Goal: Navigation & Orientation: Find specific page/section

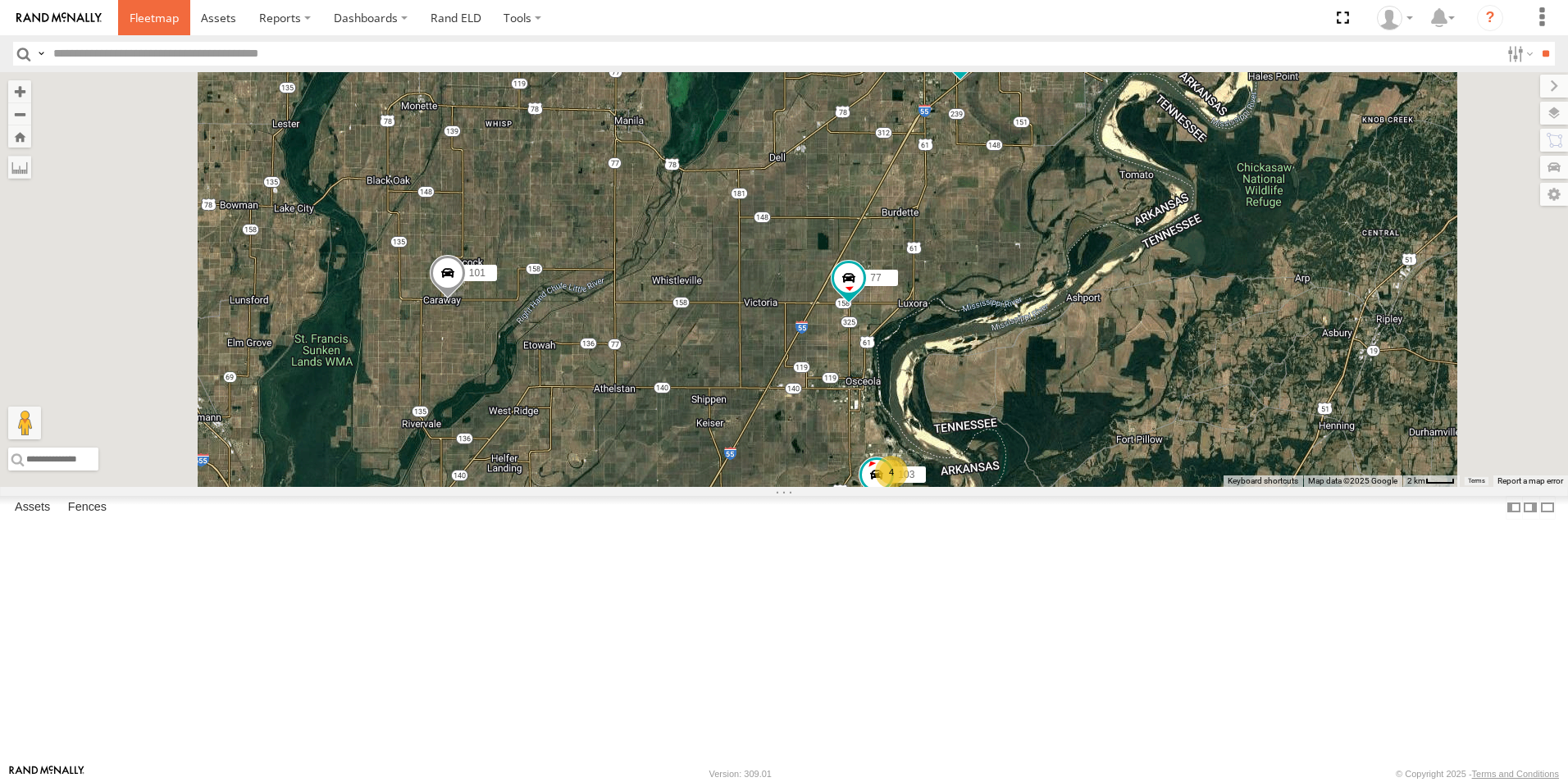
click at [146, 18] on span at bounding box center [154, 18] width 49 height 16
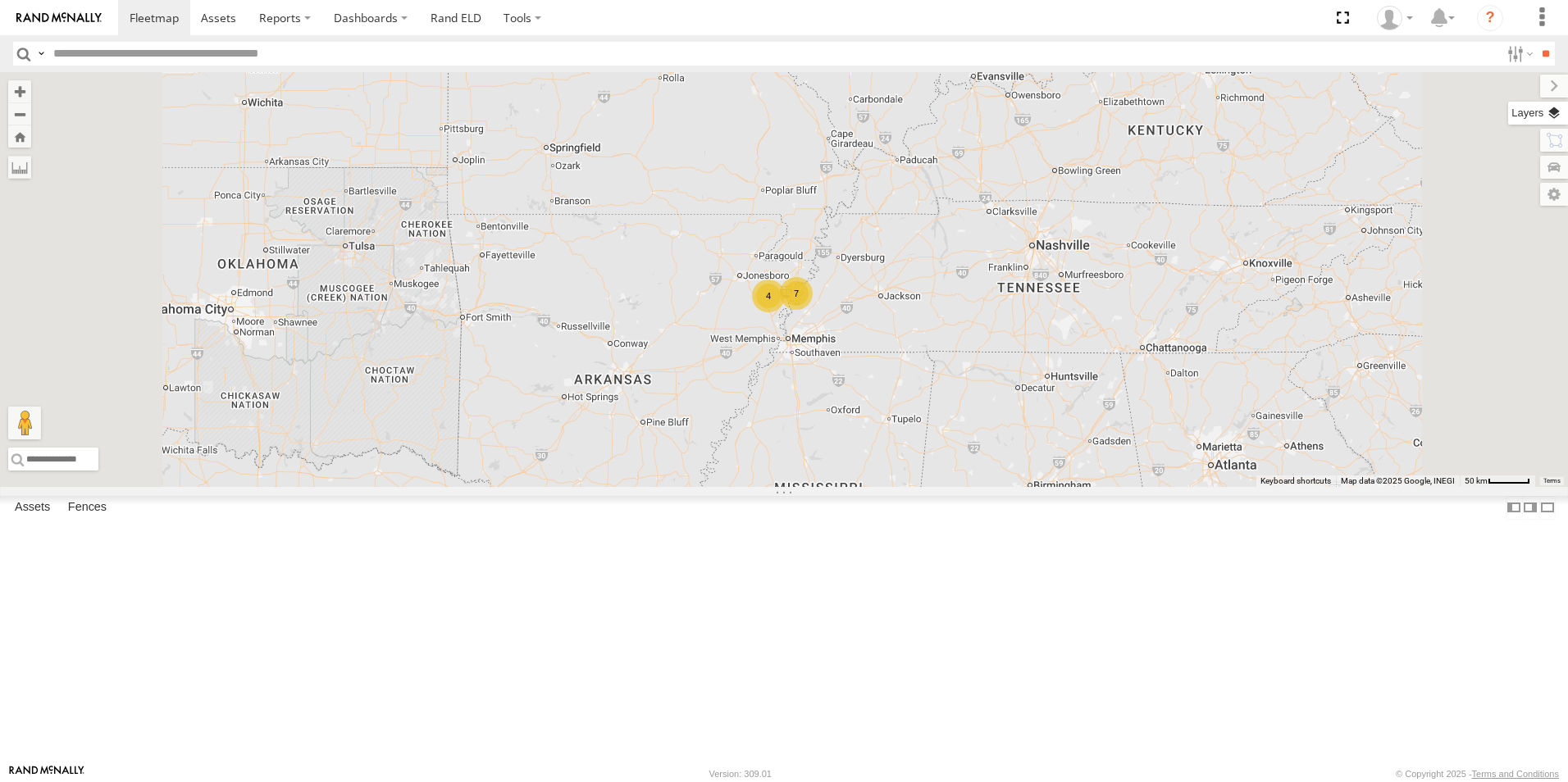
click at [1560, 110] on label at bounding box center [1538, 113] width 60 height 23
click at [0, 0] on span "Basemaps" at bounding box center [0, 0] width 0 height 0
click at [0, 0] on span "Satellite + Roadmap" at bounding box center [0, 0] width 0 height 0
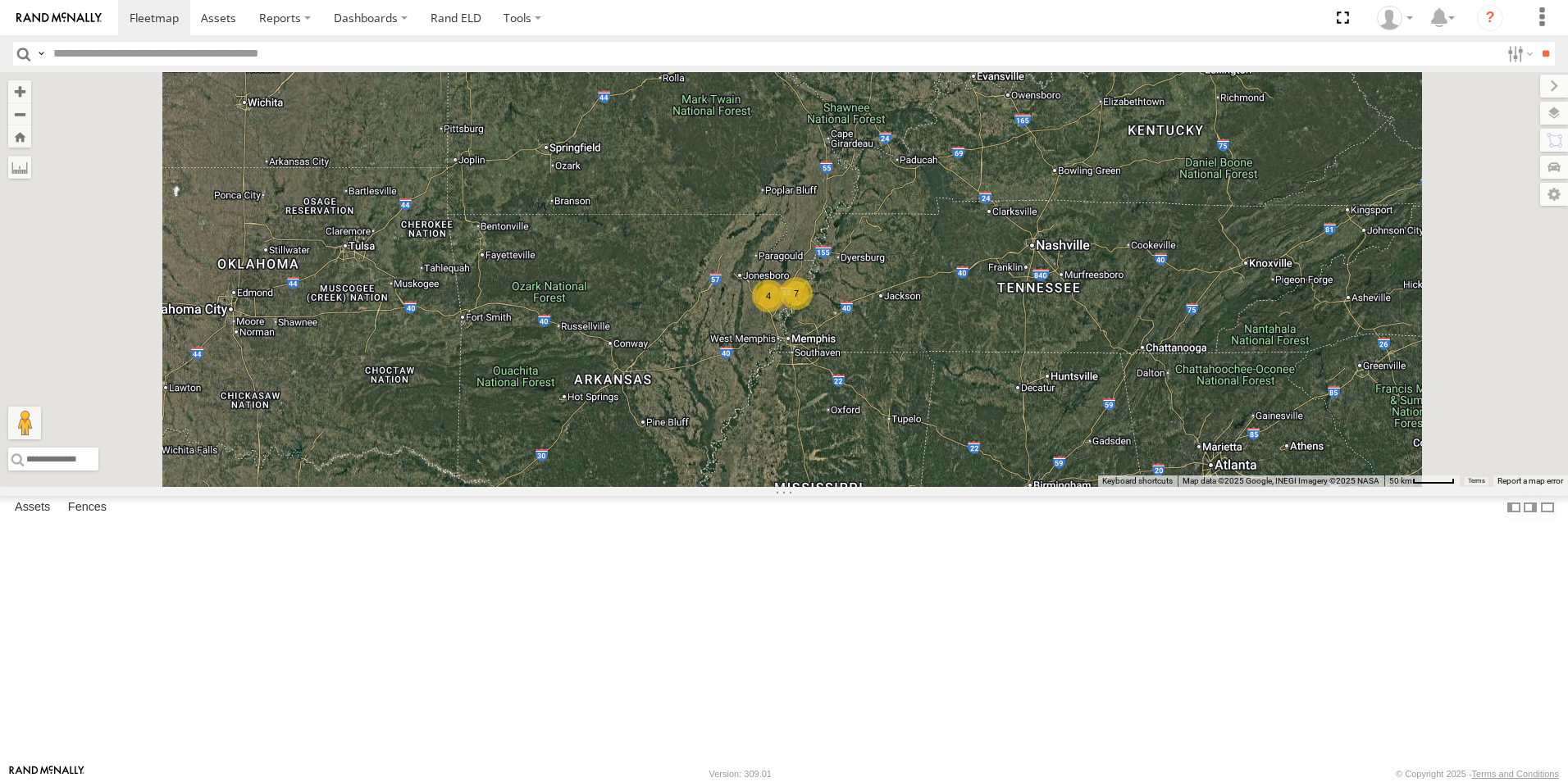
click at [0, 0] on span at bounding box center [0, 0] width 0 height 0
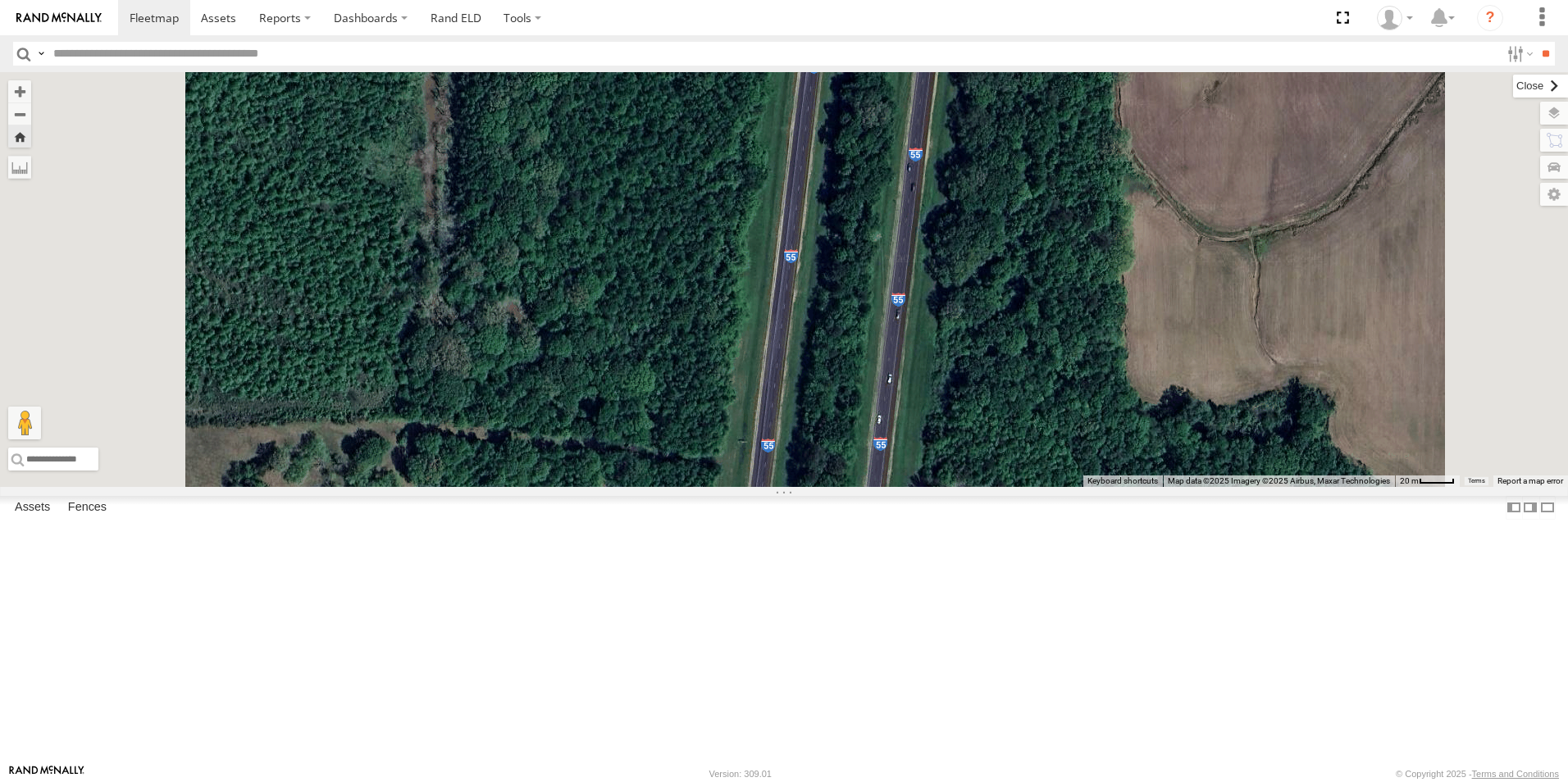
click at [1513, 87] on label at bounding box center [1540, 85] width 55 height 23
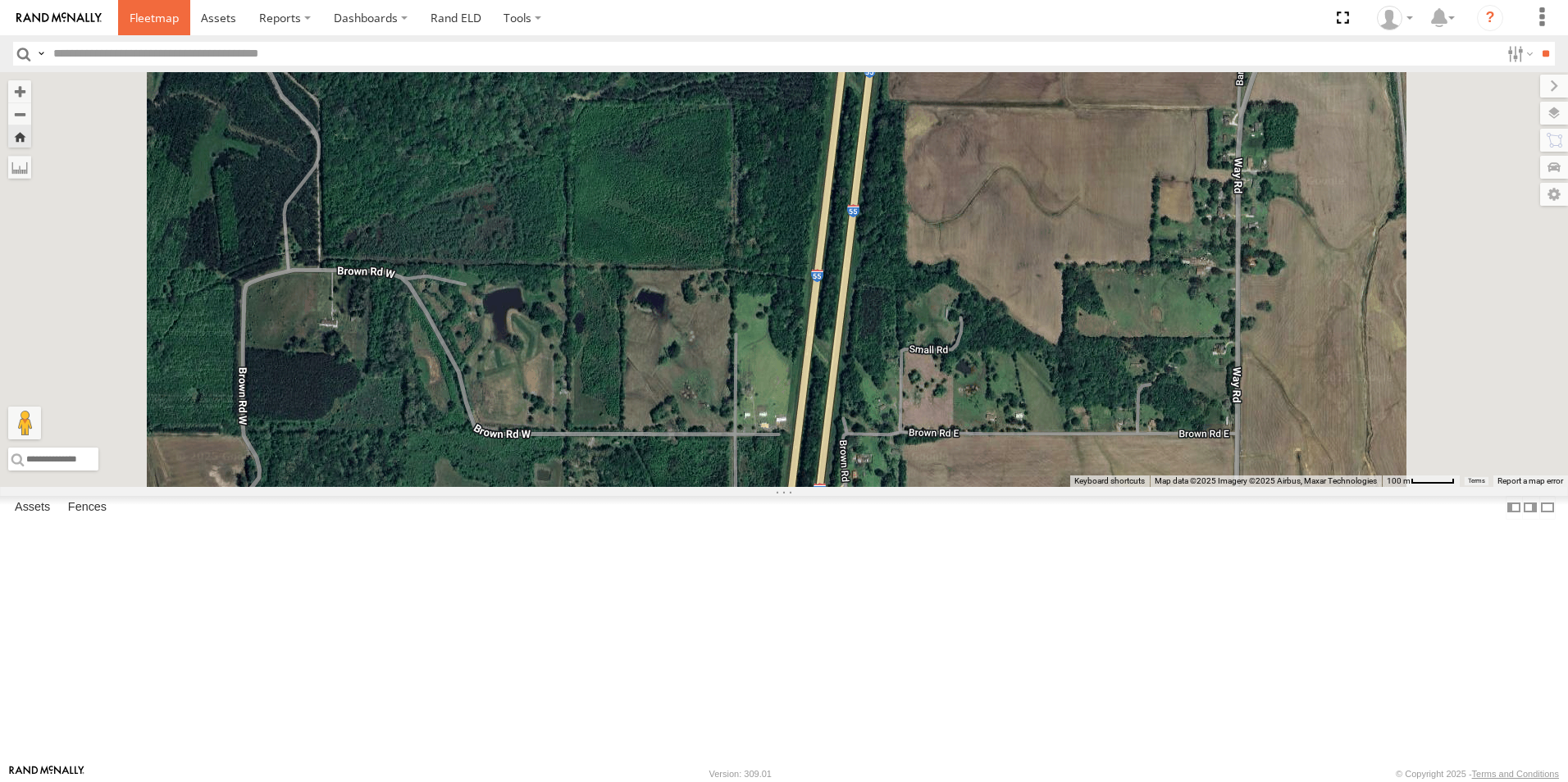
click at [138, 21] on span at bounding box center [154, 18] width 49 height 16
